Goal: Information Seeking & Learning: Learn about a topic

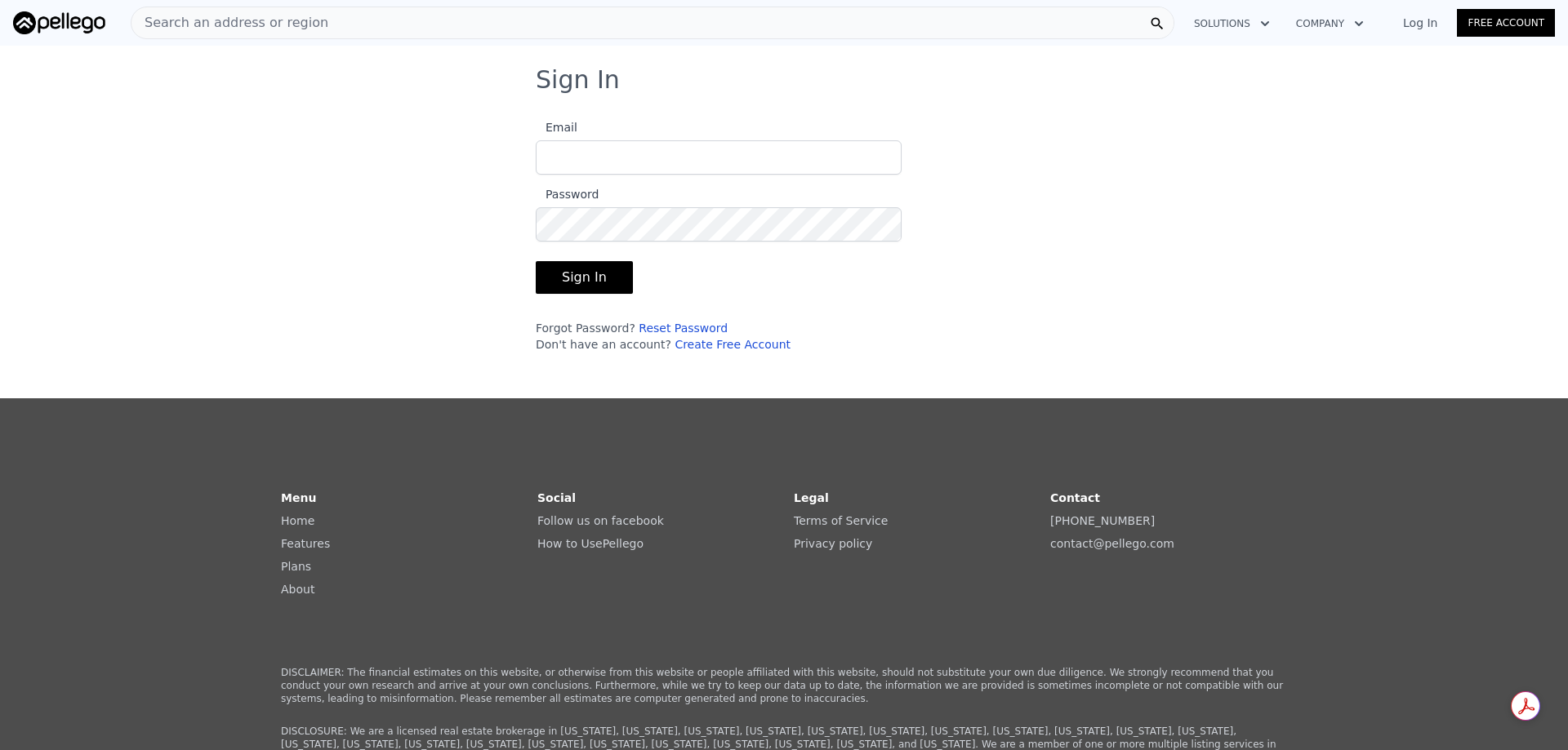
click at [1433, 21] on link "Log In" at bounding box center [1420, 23] width 74 height 17
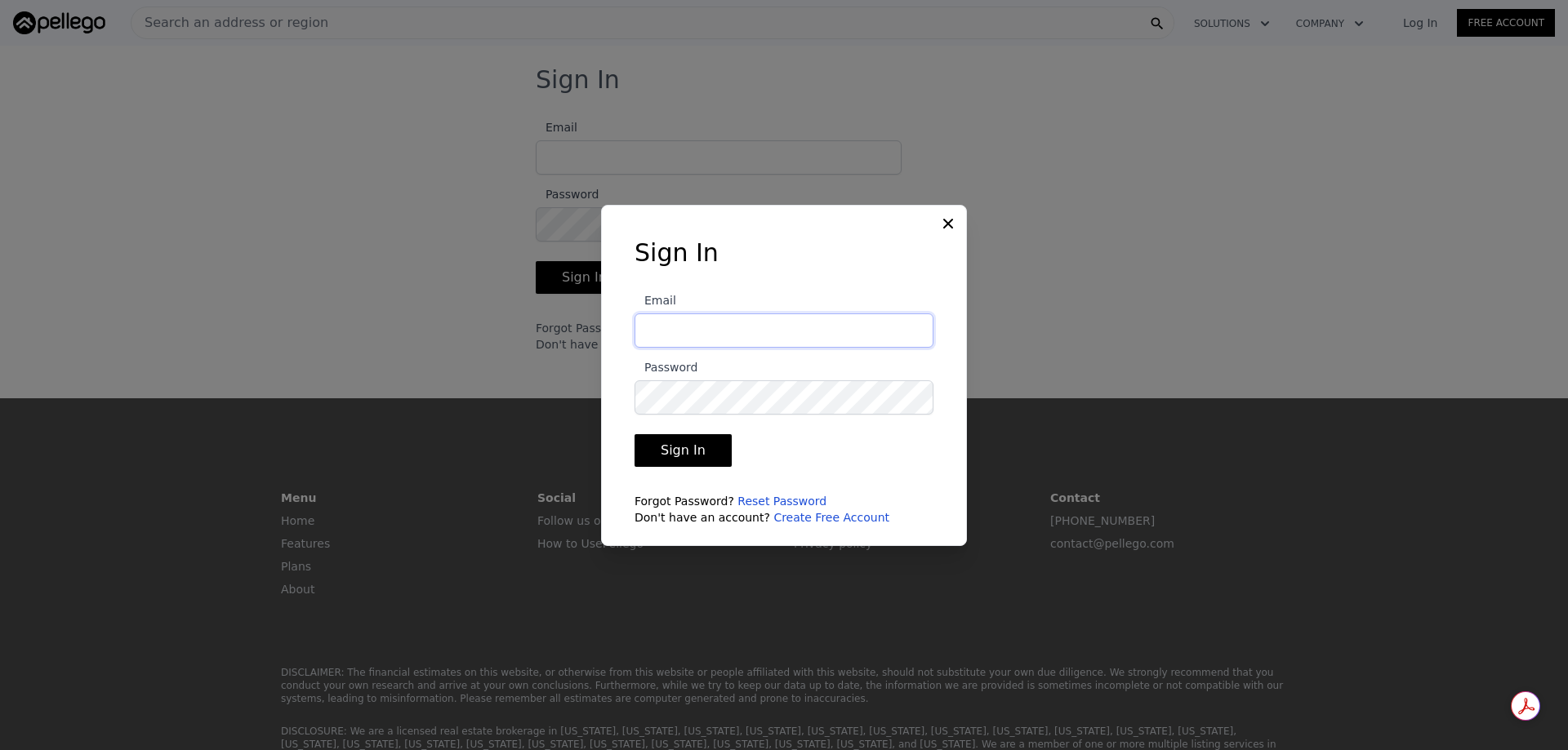
click at [698, 333] on input "Email" at bounding box center [784, 330] width 299 height 34
type input "[EMAIL_ADDRESS][DOMAIN_NAME]"
click at [692, 442] on button "Sign In" at bounding box center [683, 450] width 97 height 32
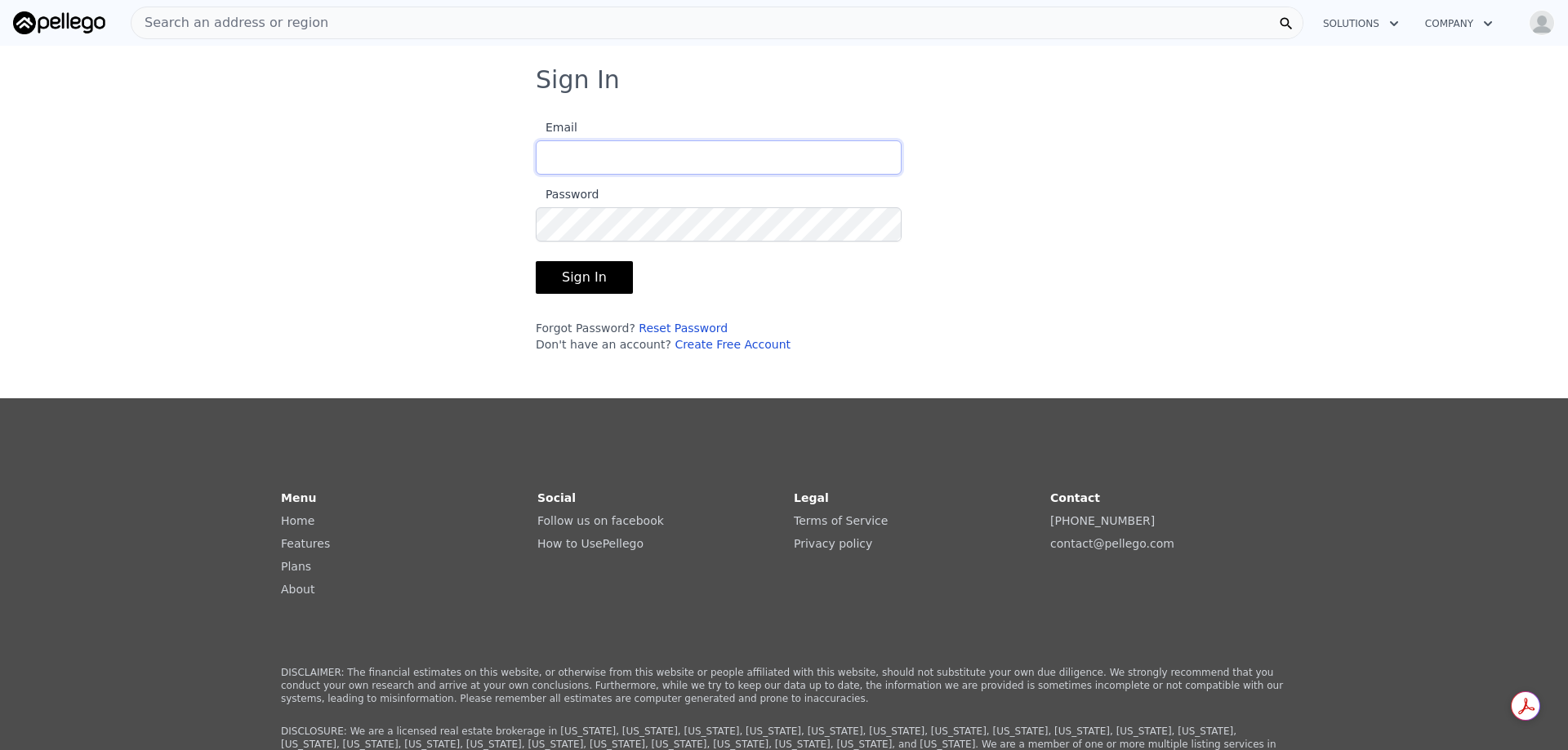
type input "[EMAIL_ADDRESS][DOMAIN_NAME]"
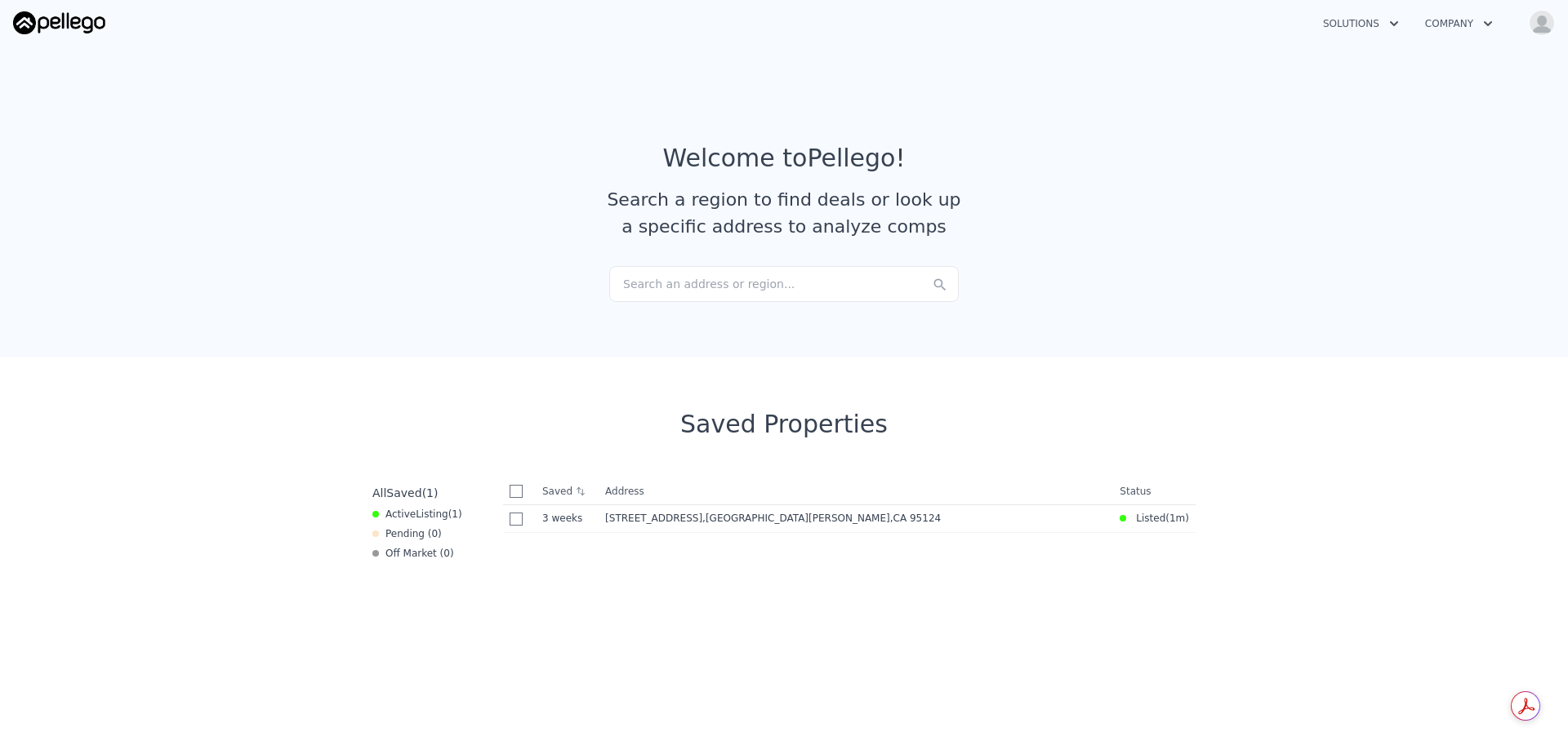
click at [644, 289] on div "Search an address or region..." at bounding box center [784, 283] width 350 height 36
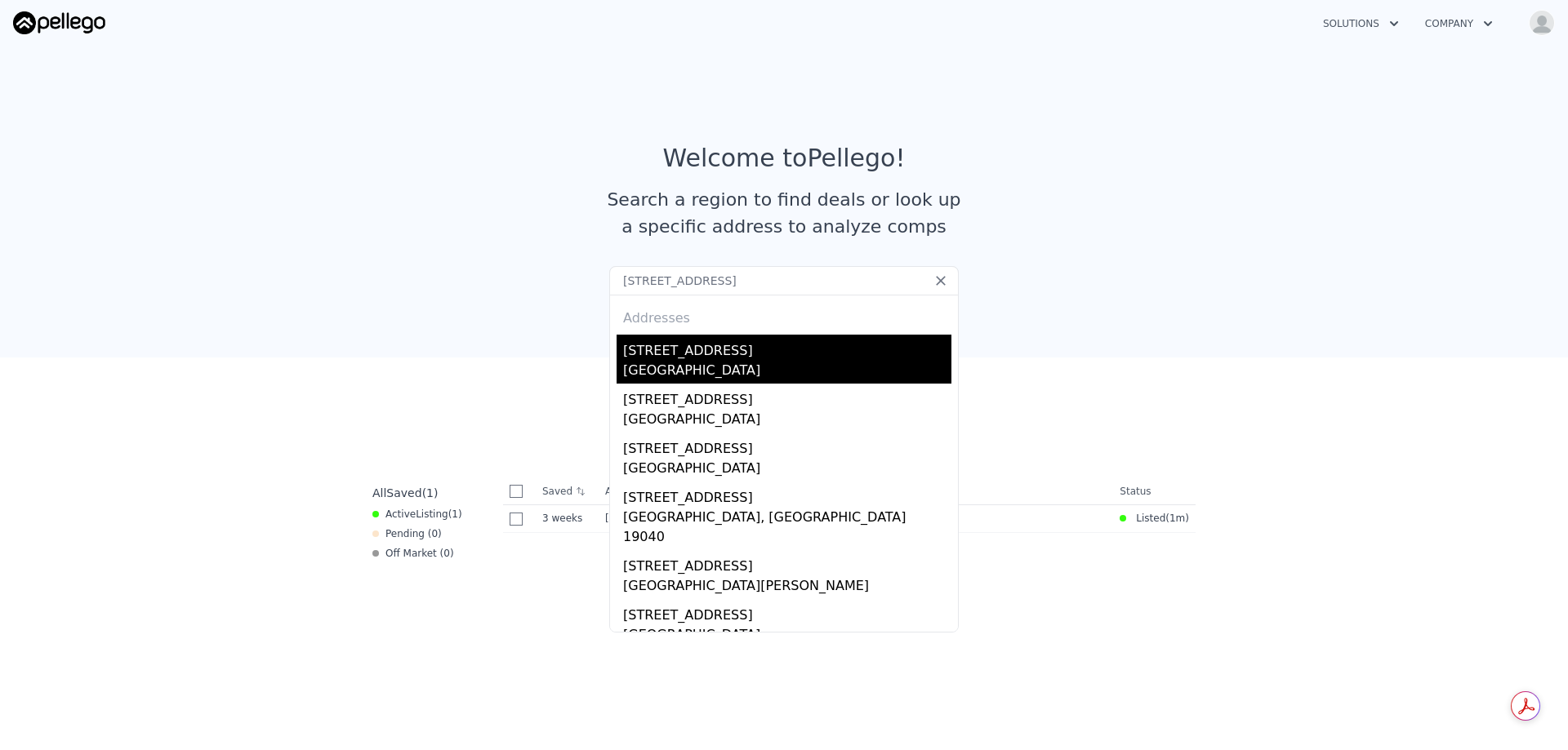
type input "[STREET_ADDRESS]"
click at [657, 365] on div "[GEOGRAPHIC_DATA]" at bounding box center [787, 372] width 329 height 23
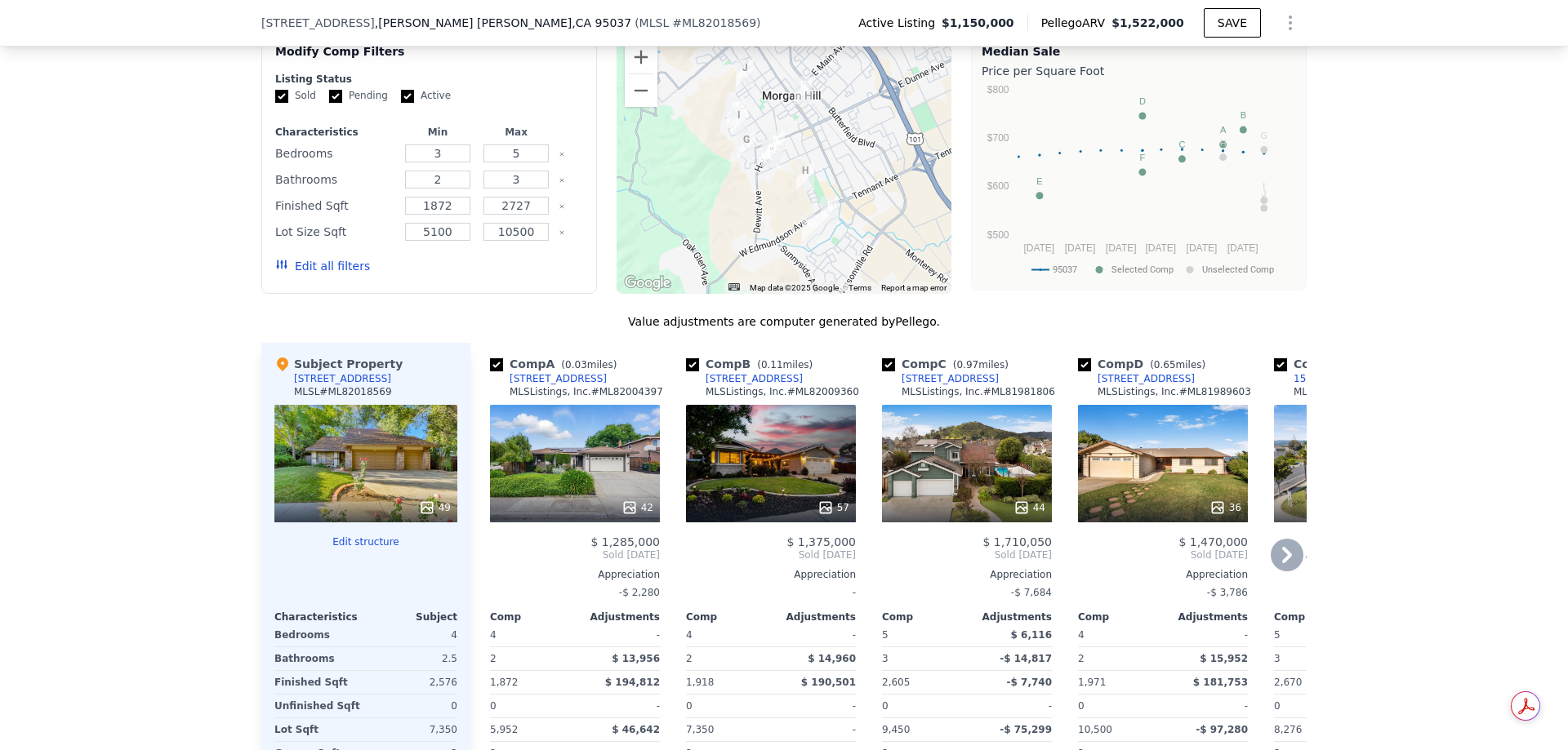
scroll to position [1464, 0]
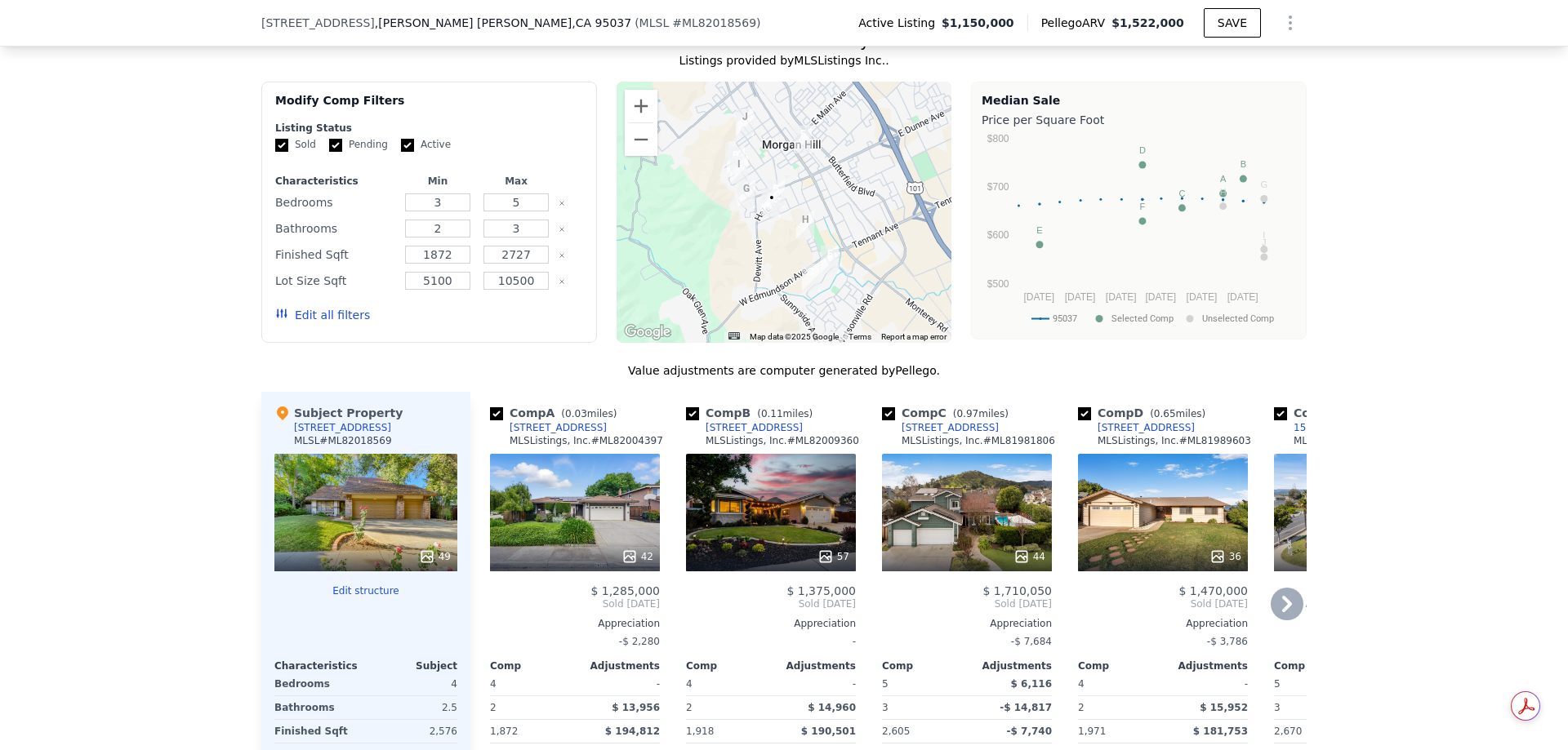
click at [1285, 592] on icon at bounding box center [1287, 603] width 32 height 32
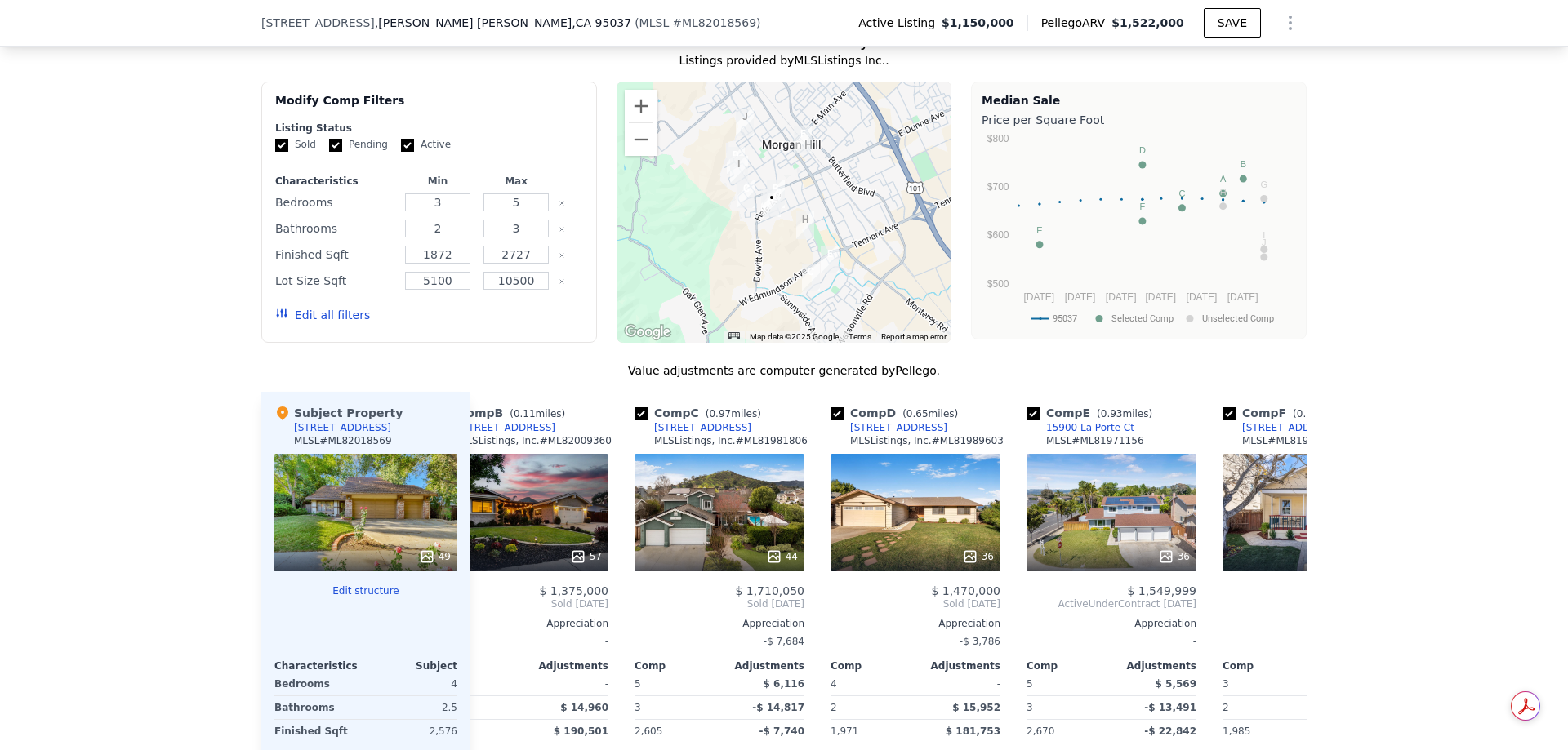
scroll to position [0, 392]
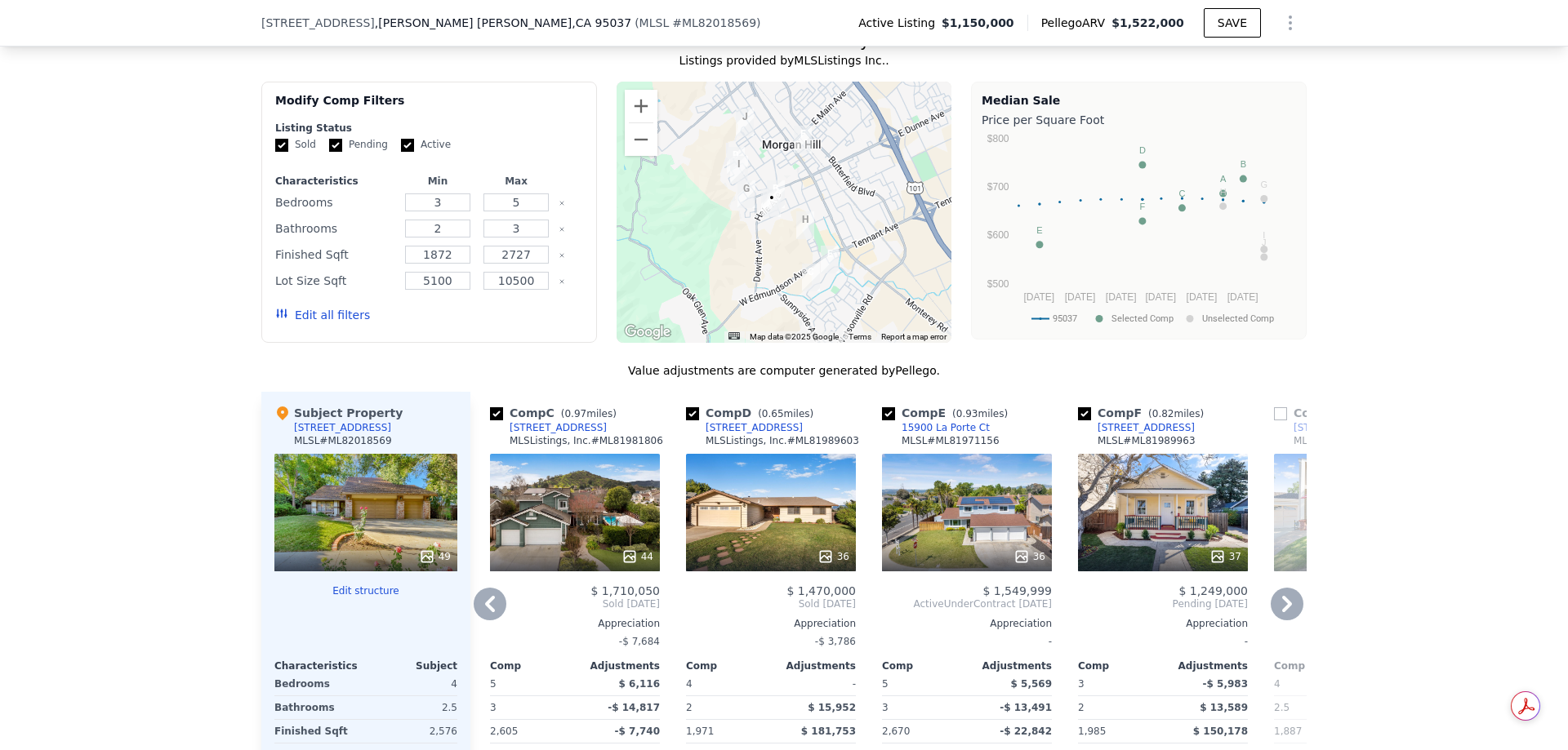
click at [1285, 592] on icon at bounding box center [1287, 603] width 32 height 32
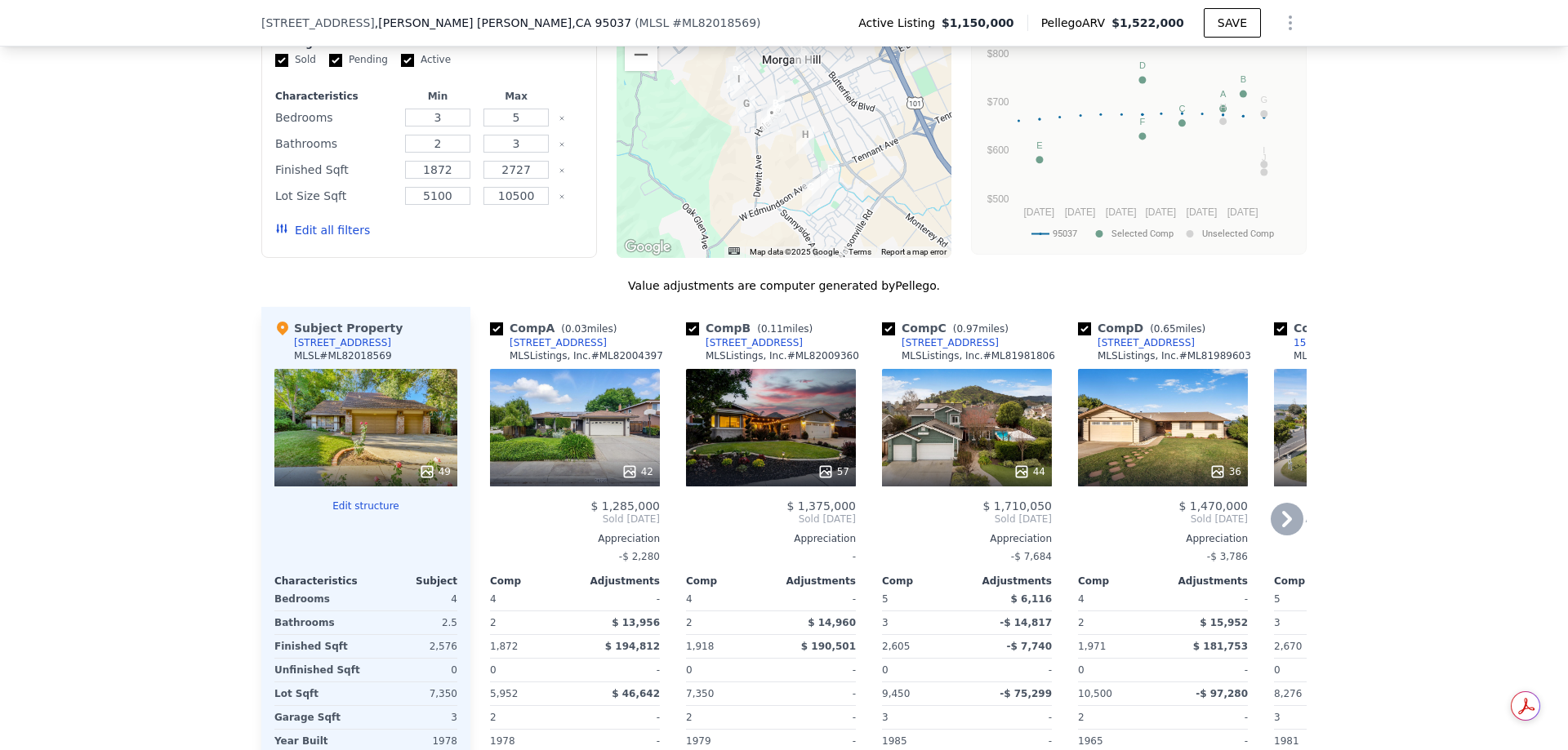
scroll to position [1545, 0]
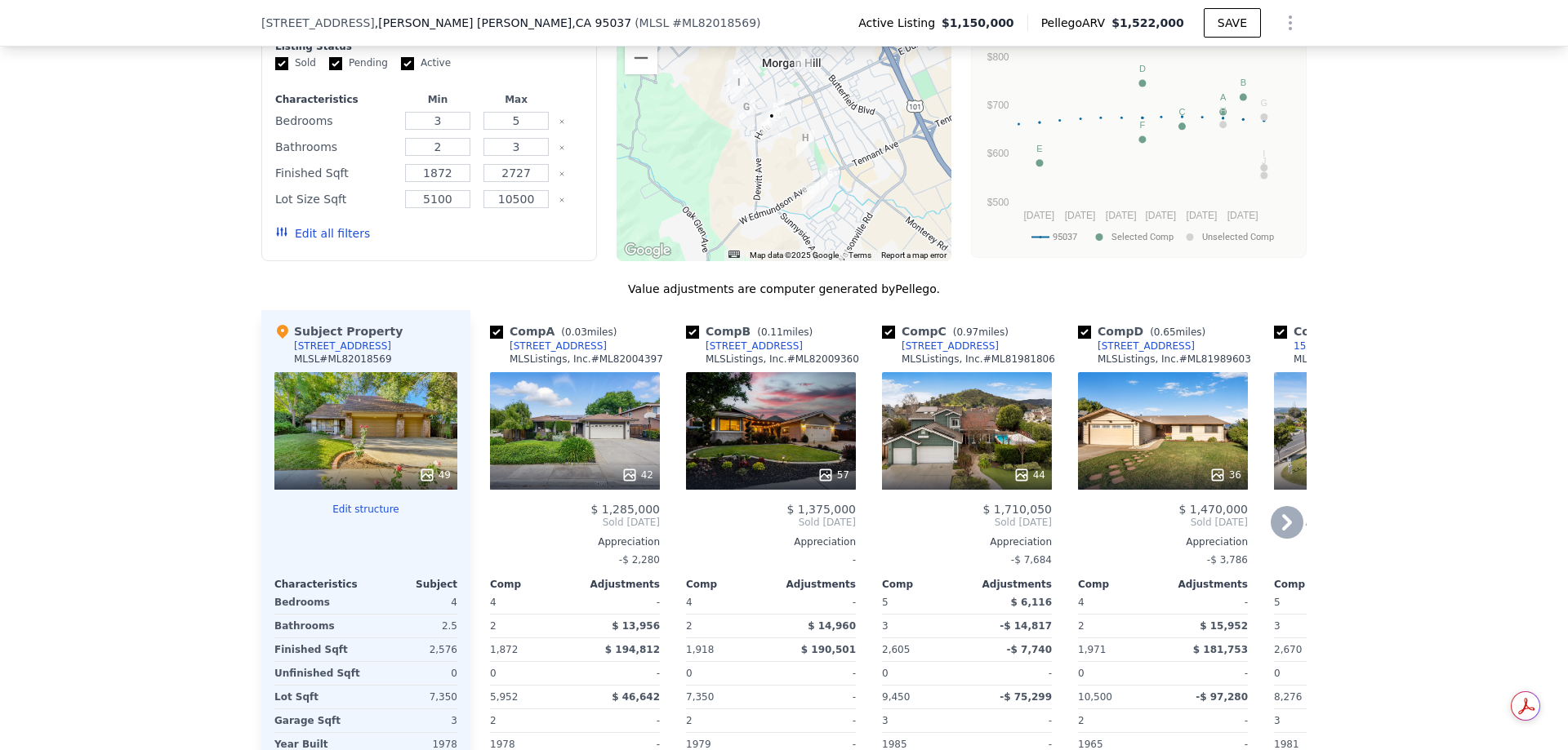
click at [883, 326] on input "checkbox" at bounding box center [889, 332] width 13 height 13
checkbox input "false"
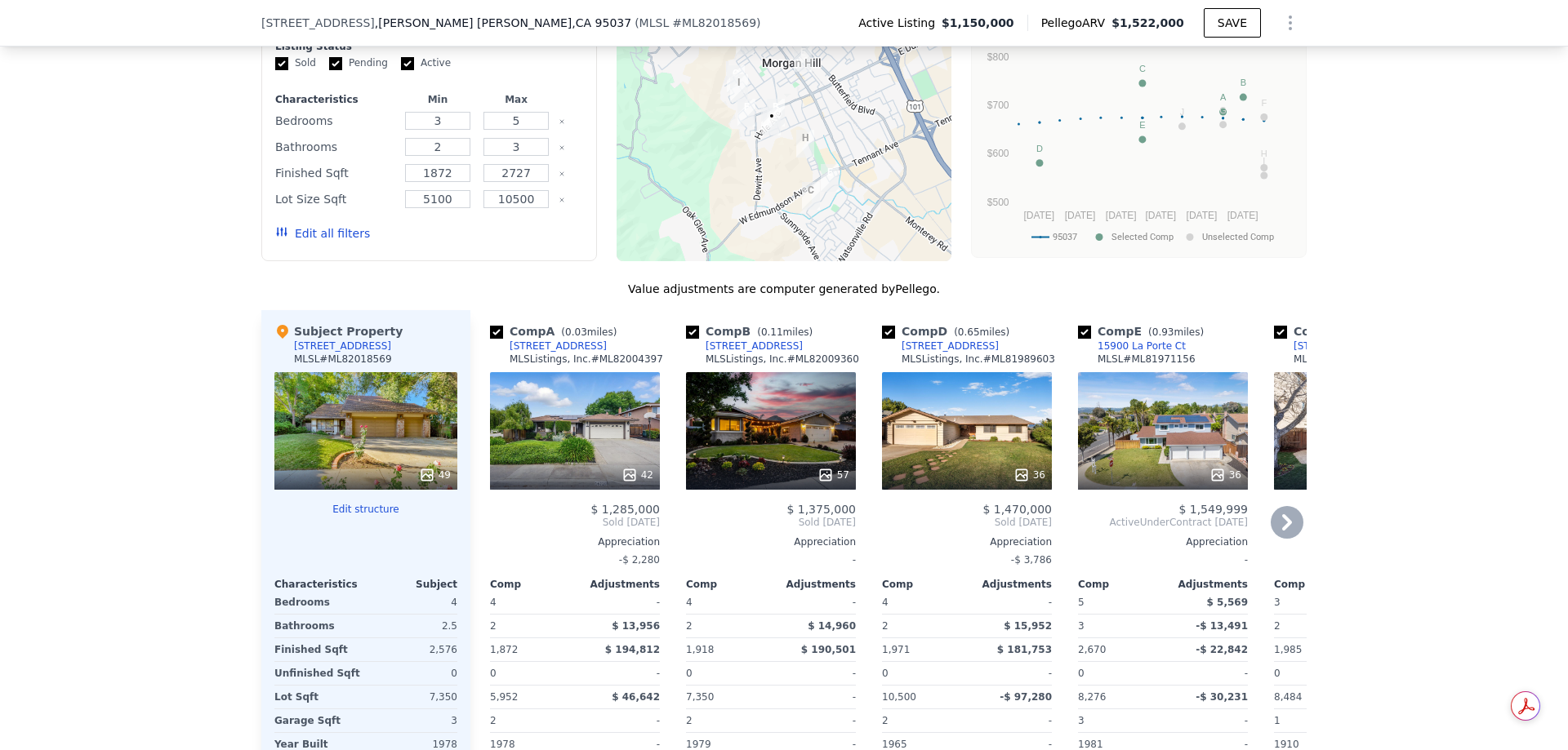
click at [1282, 515] on icon at bounding box center [1287, 523] width 10 height 17
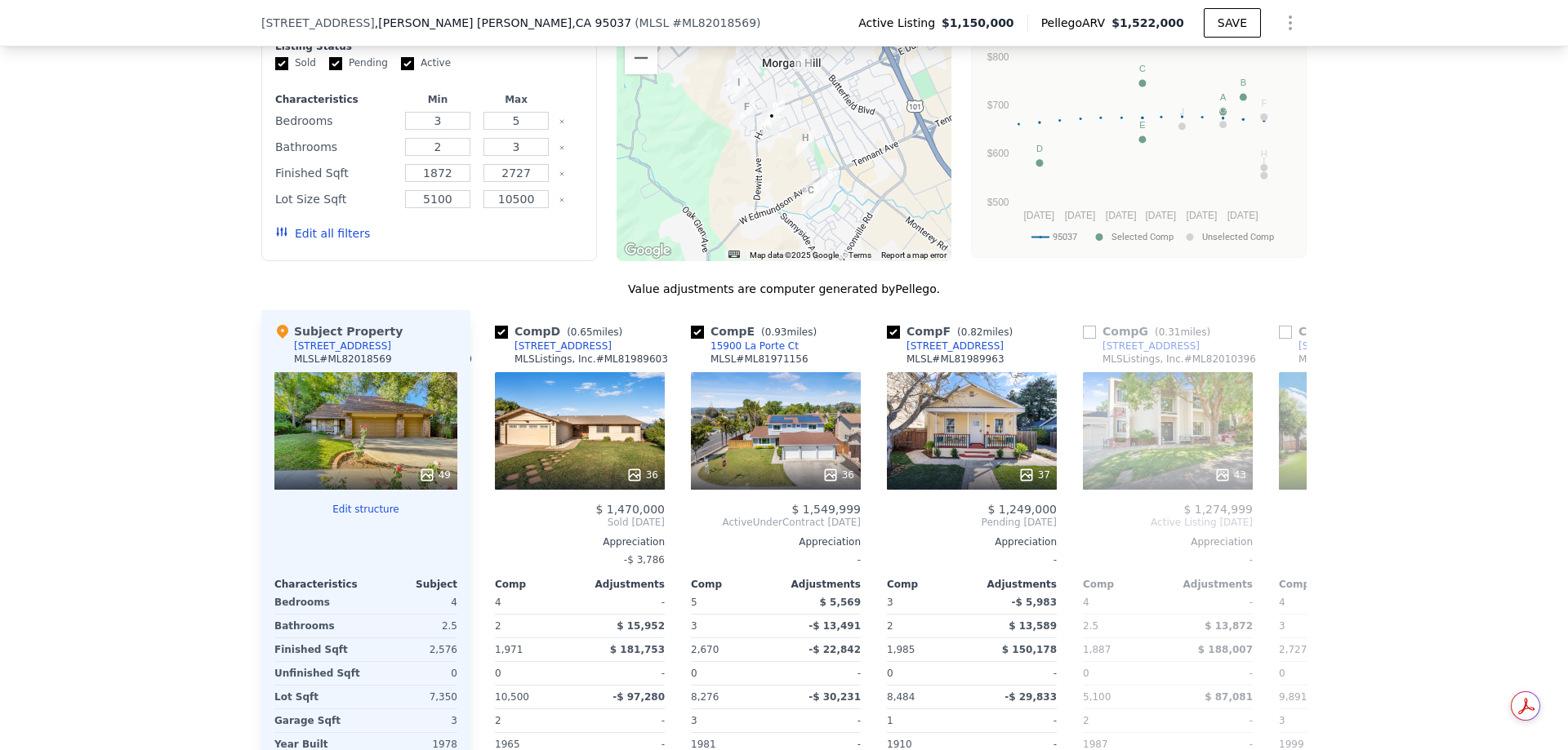
scroll to position [0, 392]
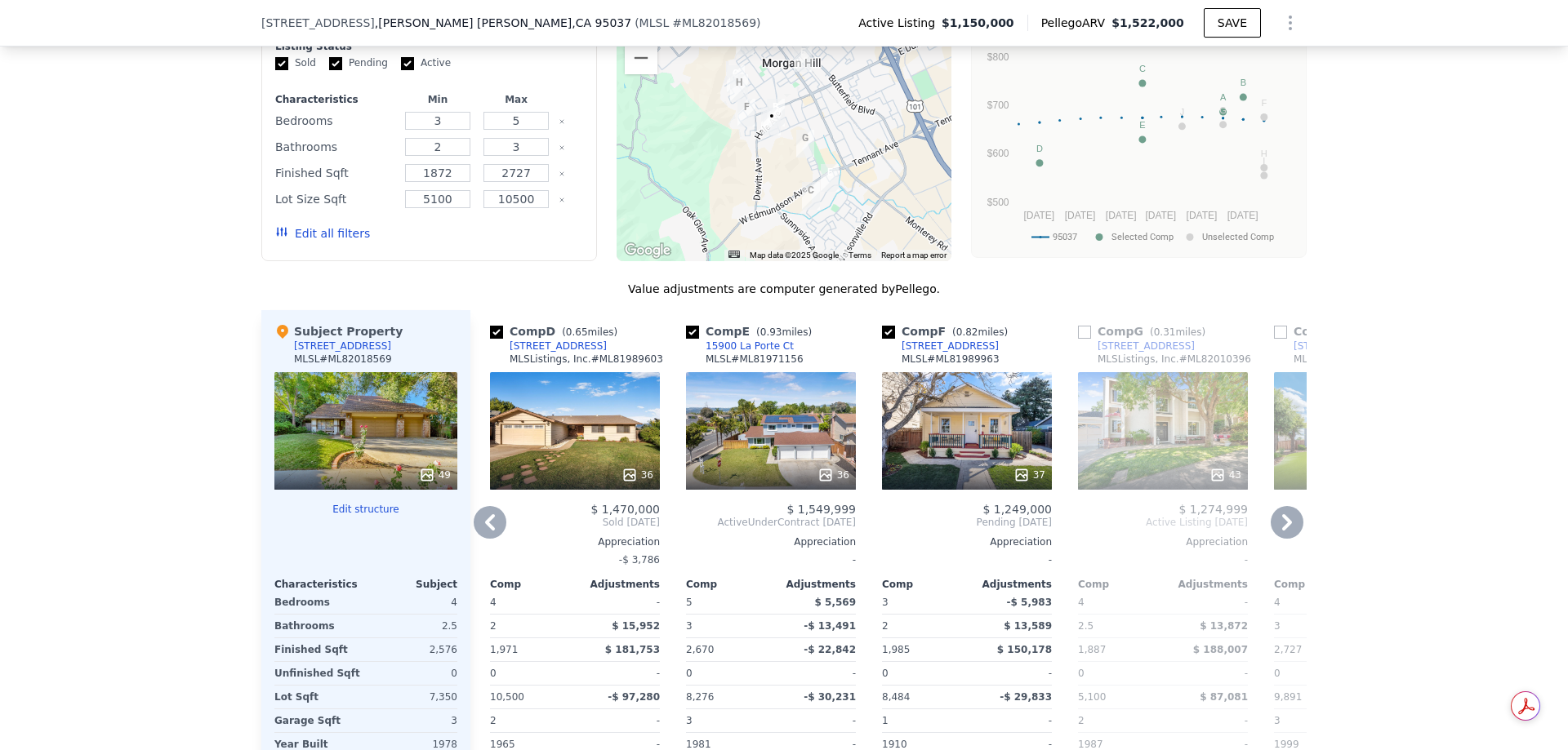
drag, startPoint x: 685, startPoint y: 318, endPoint x: 699, endPoint y: 336, distance: 22.8
click at [686, 326] on input "checkbox" at bounding box center [692, 332] width 13 height 13
checkbox input "false"
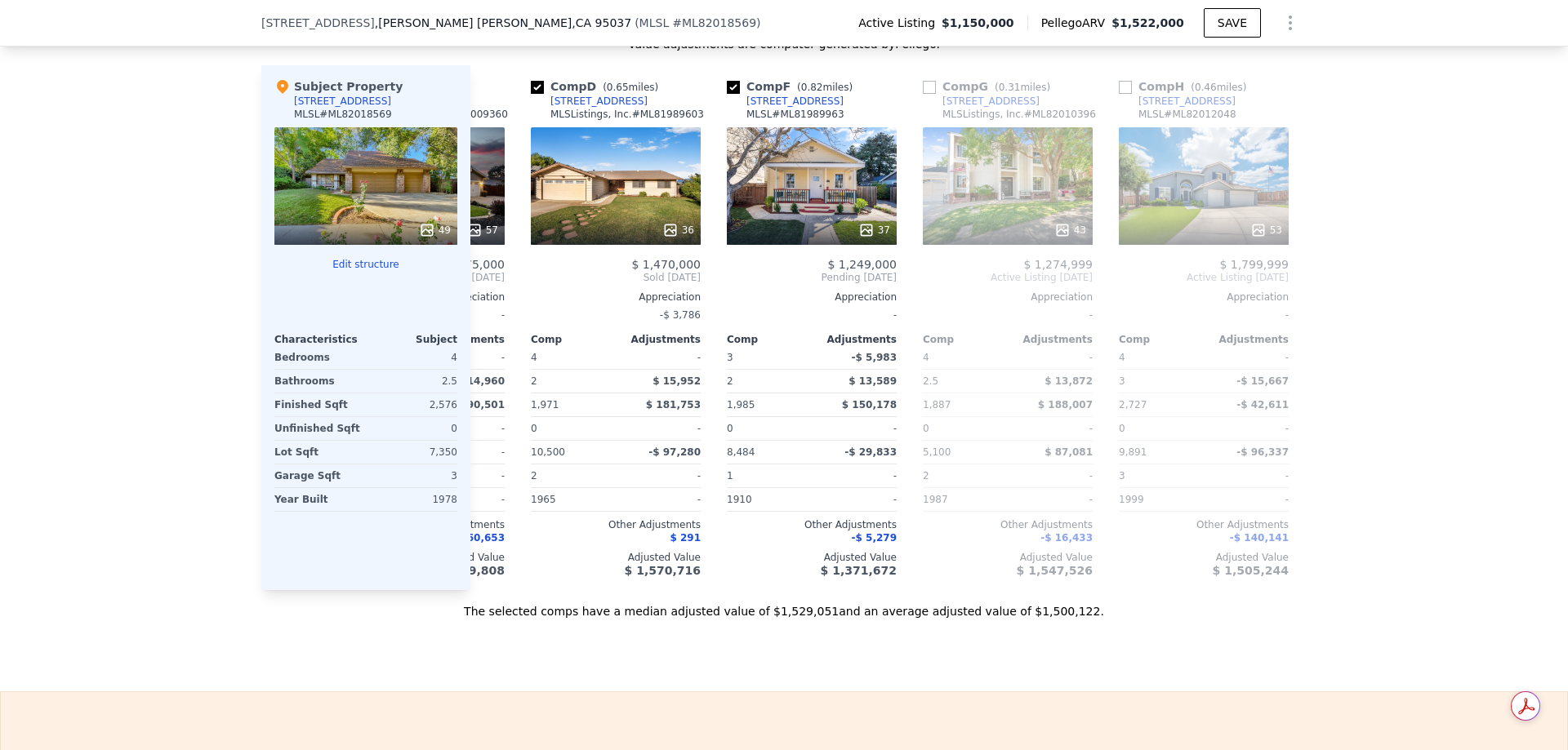
scroll to position [0, 426]
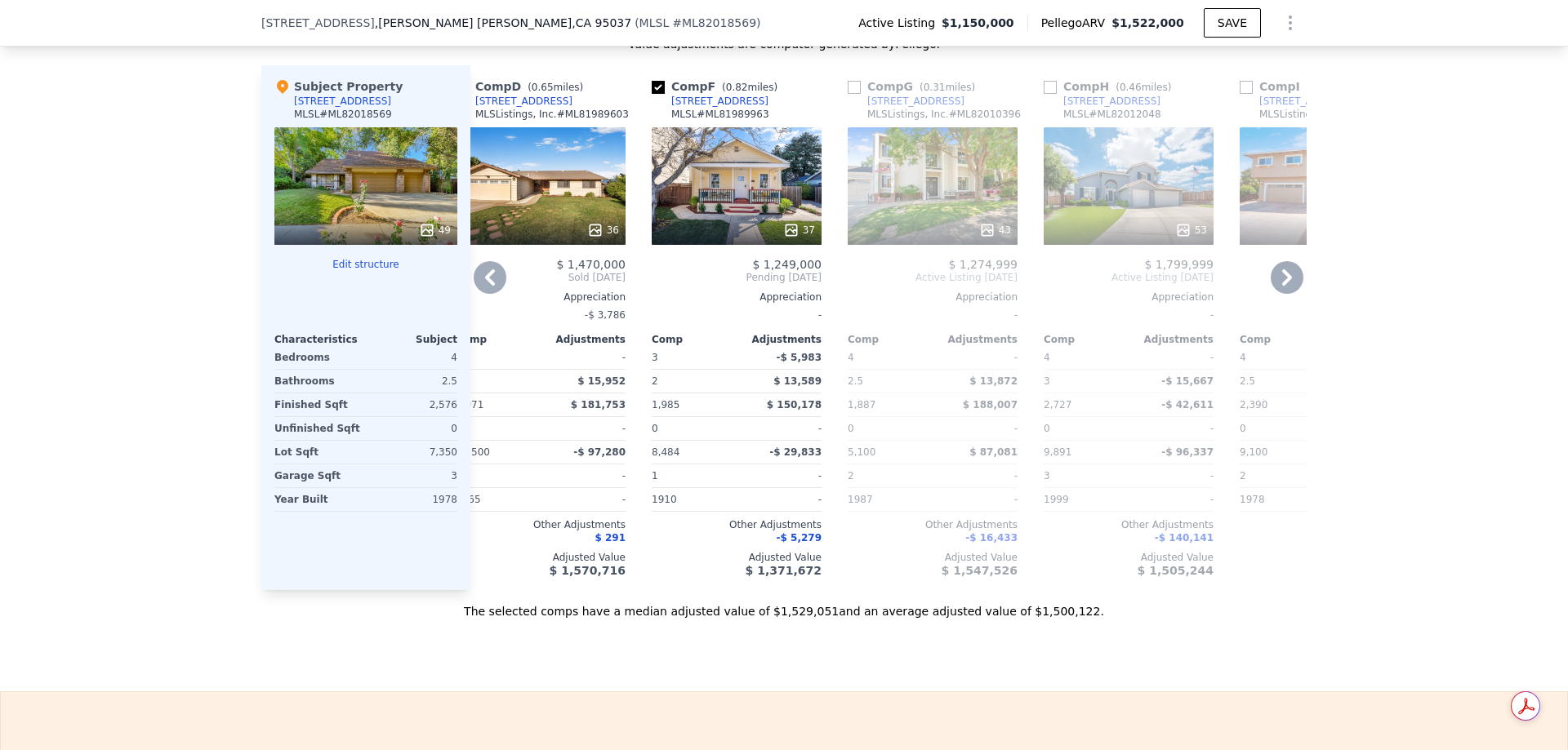
click at [854, 81] on input "checkbox" at bounding box center [855, 88] width 13 height 13
checkbox input "true"
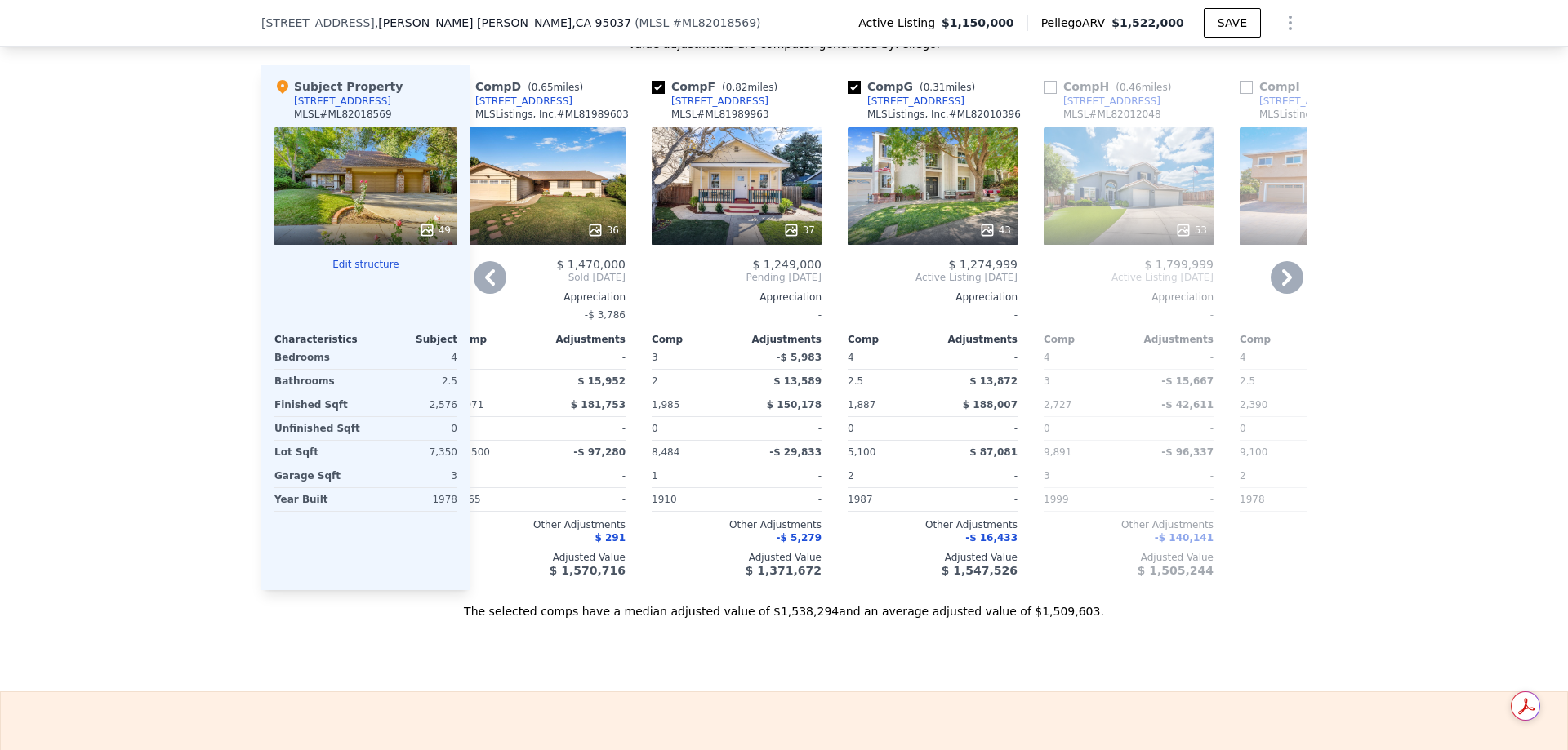
drag, startPoint x: 1047, startPoint y: 71, endPoint x: 1041, endPoint y: 115, distance: 44.4
click at [1047, 81] on input "checkbox" at bounding box center [1050, 88] width 13 height 13
checkbox input "true"
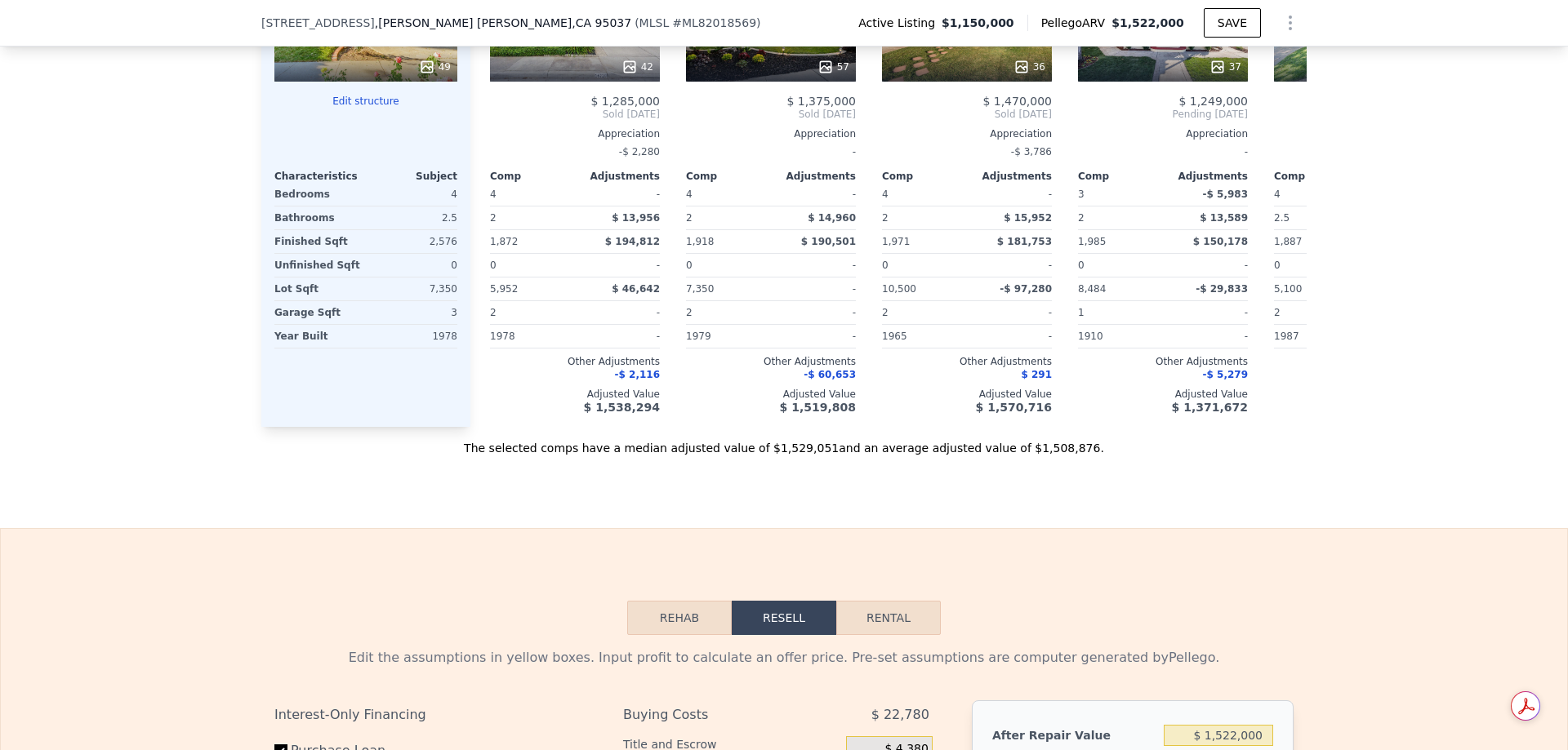
scroll to position [1219, 0]
